Goal: Task Accomplishment & Management: Manage account settings

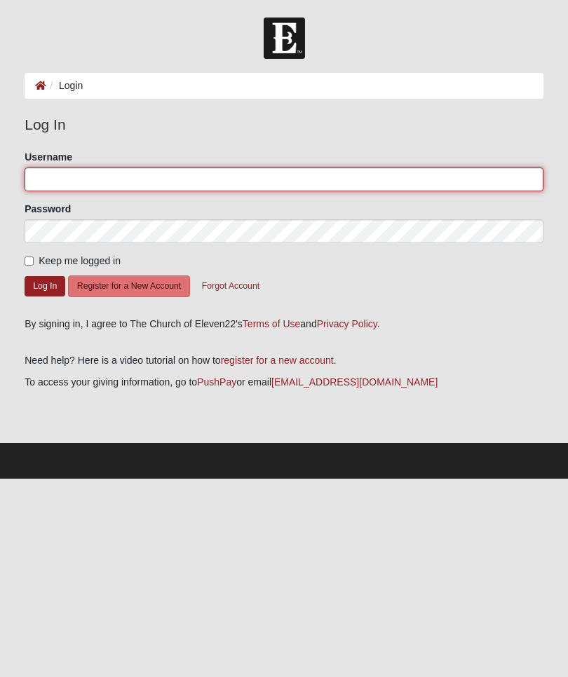
click at [372, 180] on input "Username" at bounding box center [284, 179] width 519 height 24
type input "[EMAIL_ADDRESS][DOMAIN_NAME]"
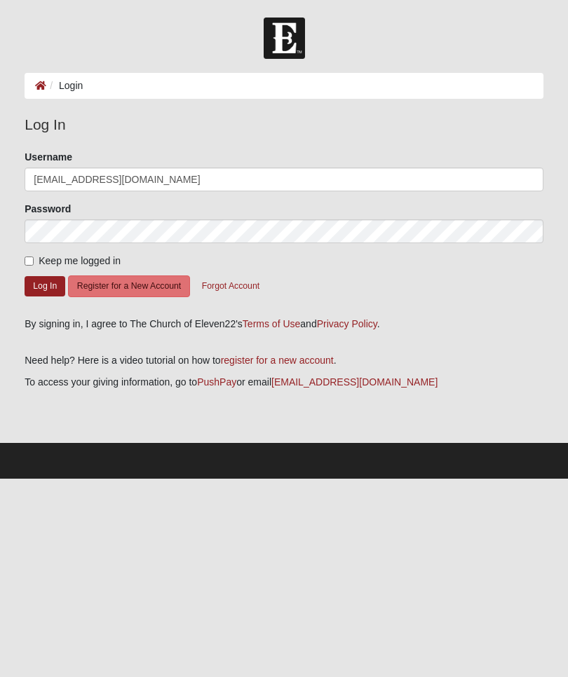
click at [45, 285] on button "Log In" at bounding box center [45, 286] width 41 height 20
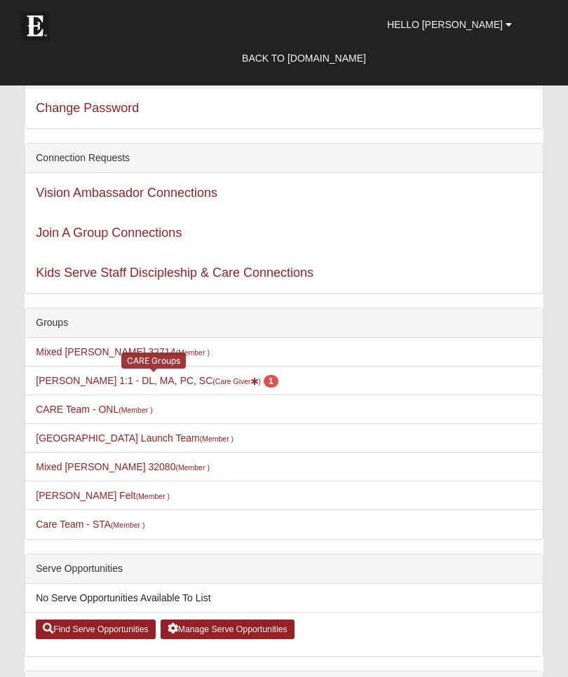
click at [226, 377] on small "(Care Giver )" at bounding box center [236, 381] width 48 height 8
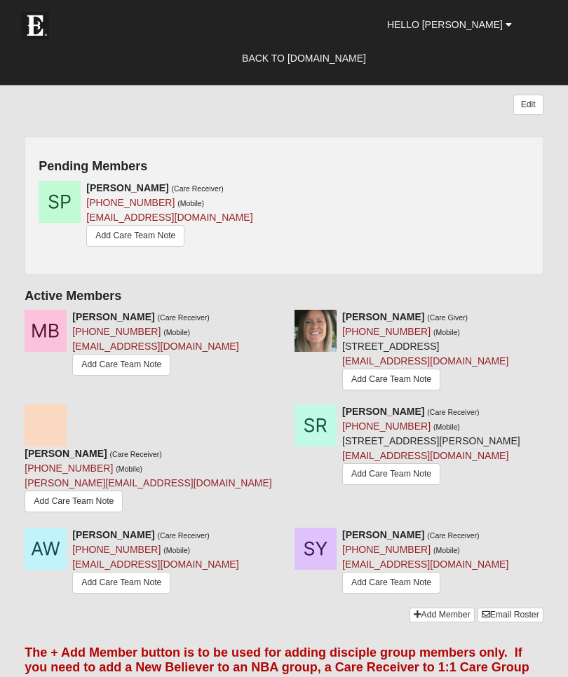
scroll to position [549, 0]
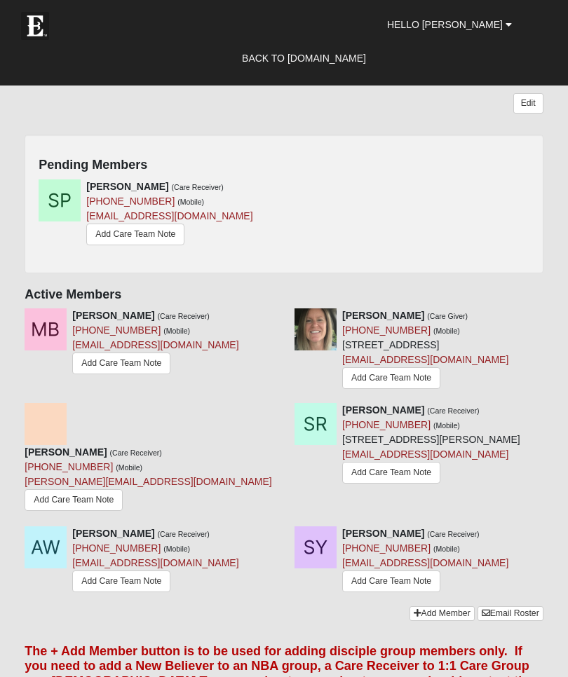
click at [136, 359] on link "Add Care Team Note" at bounding box center [121, 363] width 98 height 22
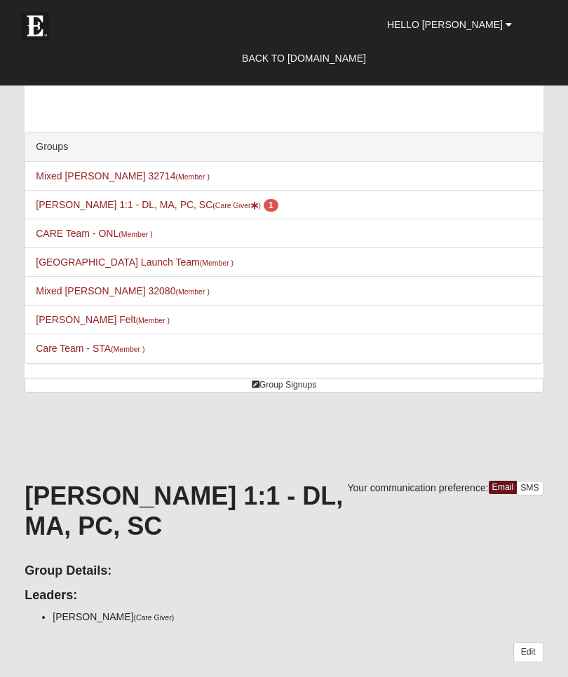
scroll to position [598, 0]
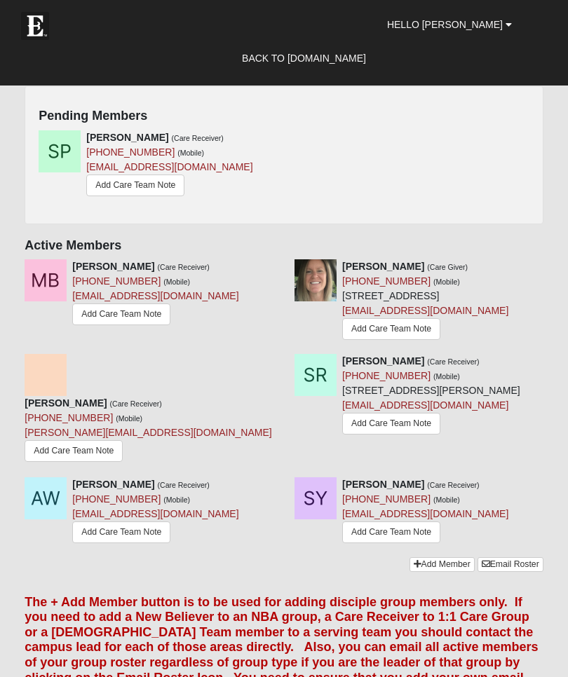
click at [131, 313] on link "Add Care Team Note" at bounding box center [121, 314] width 98 height 22
click at [281, 266] on icon at bounding box center [279, 266] width 10 height 10
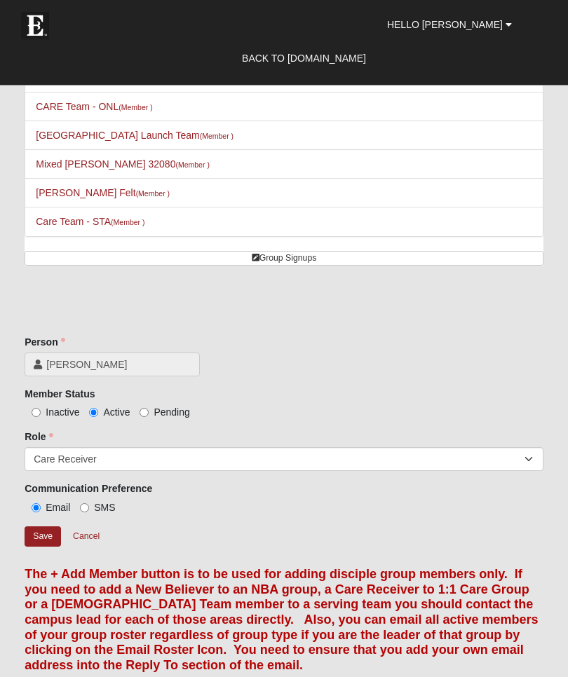
scroll to position [127, 0]
click at [43, 409] on label "Inactive" at bounding box center [52, 412] width 55 height 14
click at [41, 409] on input "Inactive" at bounding box center [36, 412] width 9 height 9
radio input "true"
click at [48, 537] on input "Save" at bounding box center [43, 536] width 36 height 20
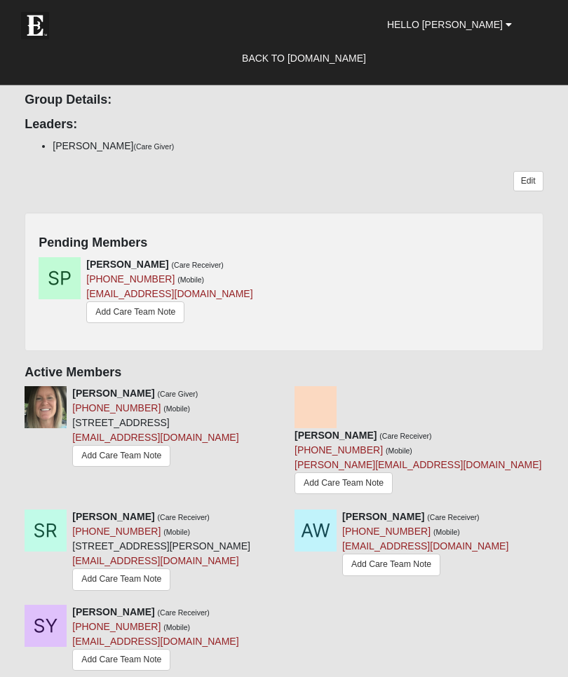
scroll to position [471, 0]
click at [282, 259] on icon at bounding box center [279, 264] width 10 height 10
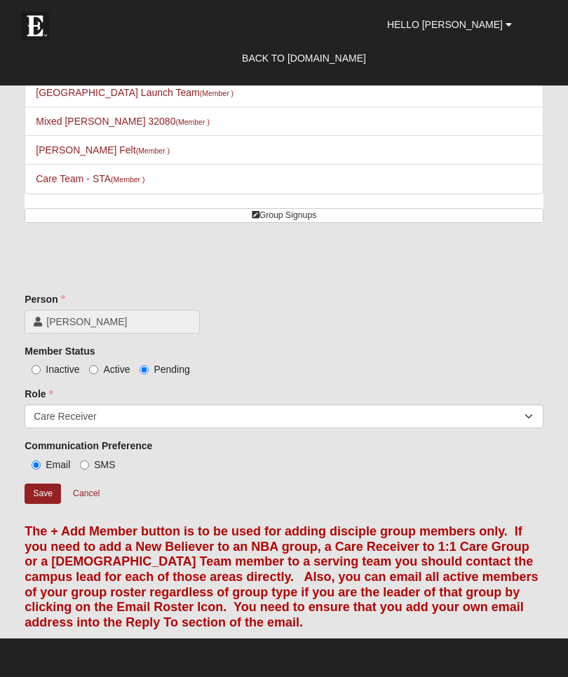
scroll to position [169, 0]
click at [101, 364] on label "Active" at bounding box center [109, 370] width 41 height 14
click at [98, 366] on input "Active" at bounding box center [93, 370] width 9 height 9
radio input "true"
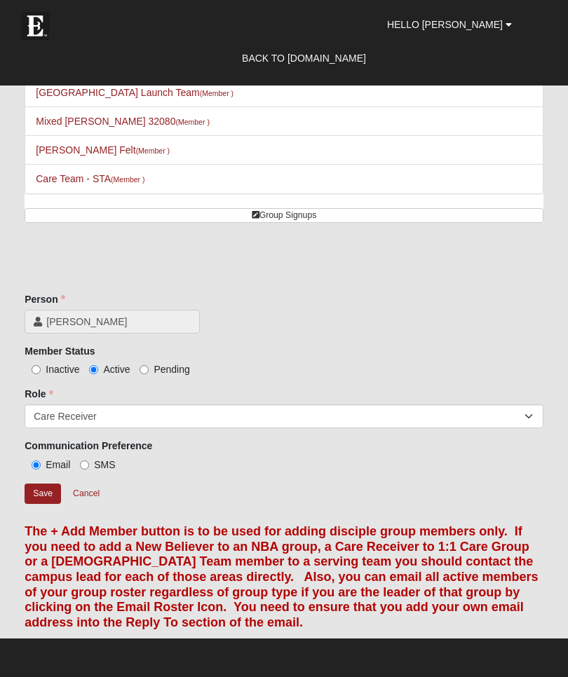
click at [46, 489] on input "Save" at bounding box center [43, 494] width 36 height 20
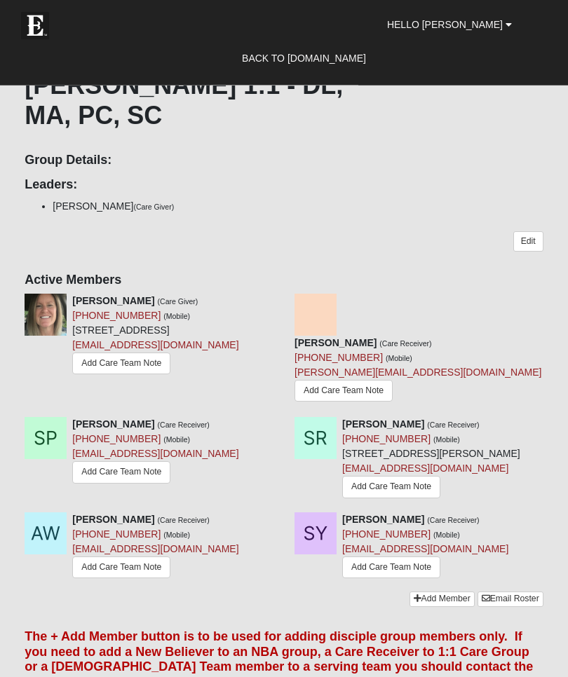
scroll to position [411, 0]
click at [139, 482] on link "Add Care Team Note" at bounding box center [121, 472] width 98 height 22
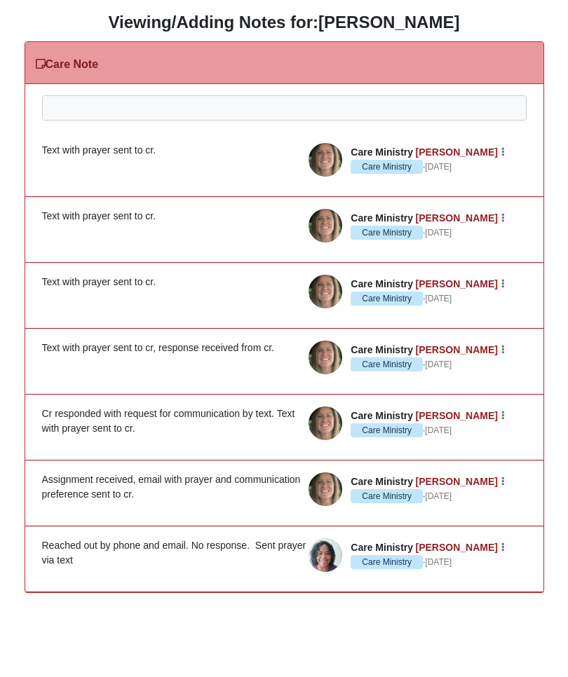
click at [334, 111] on div at bounding box center [284, 127] width 483 height 62
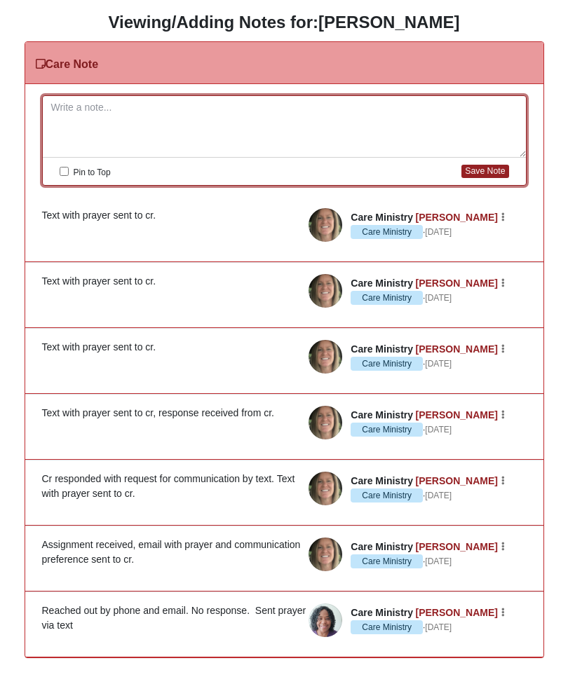
click at [519, 18] on h3 "Viewing/Adding Notes for: Maria Bryant" at bounding box center [284, 23] width 547 height 20
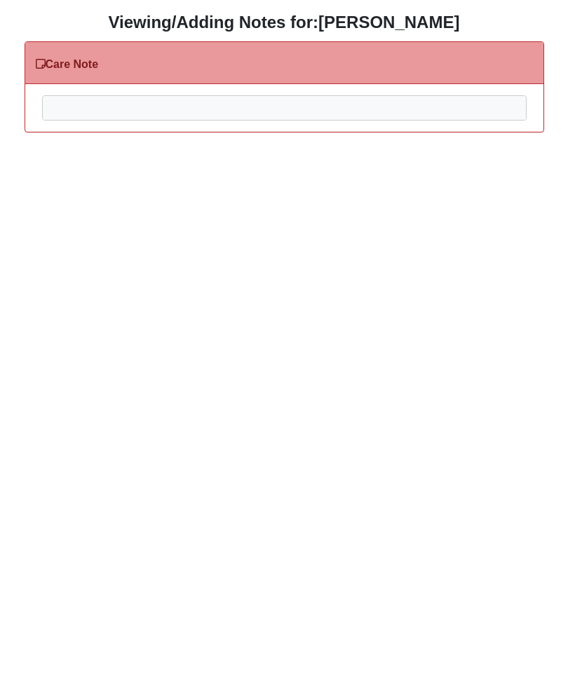
click at [380, 111] on div at bounding box center [284, 127] width 483 height 62
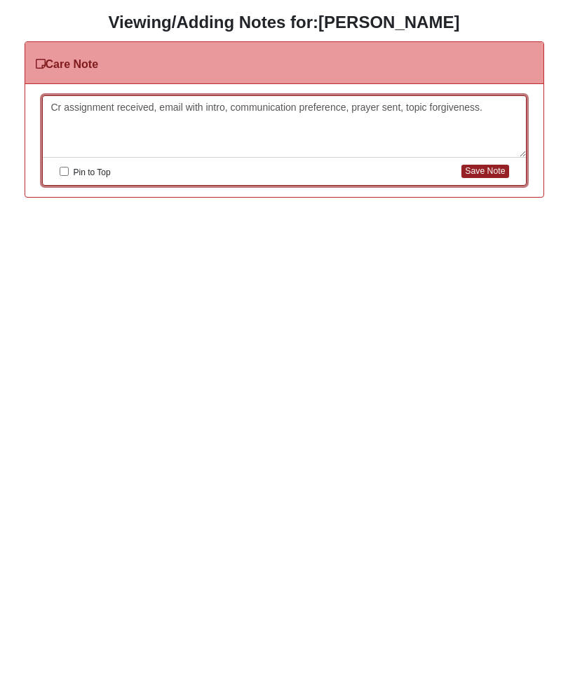
click at [485, 170] on button "Save Note" at bounding box center [484, 171] width 47 height 13
